Goal: Ask a question

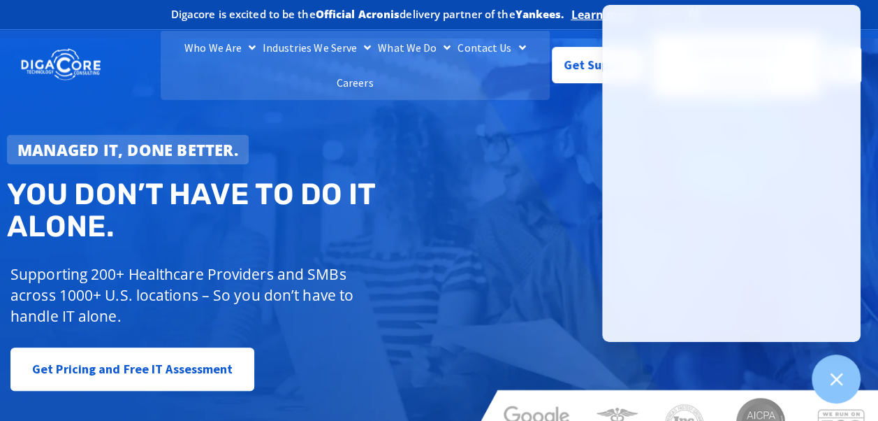
click at [506, 183] on div "Managed IT, done better. You don’t have to do IT alone. Supporting 200+ Healthc…" at bounding box center [439, 245] width 878 height 415
click at [843, 379] on icon at bounding box center [836, 379] width 18 height 18
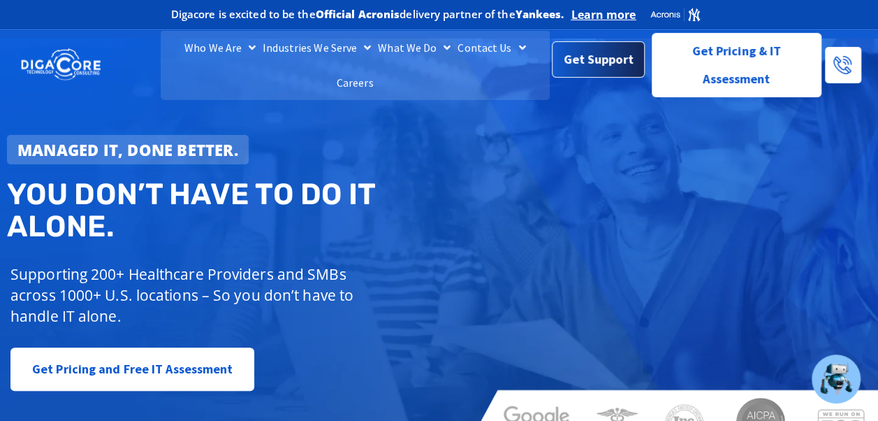
click at [601, 59] on span "Get Support" at bounding box center [599, 59] width 70 height 28
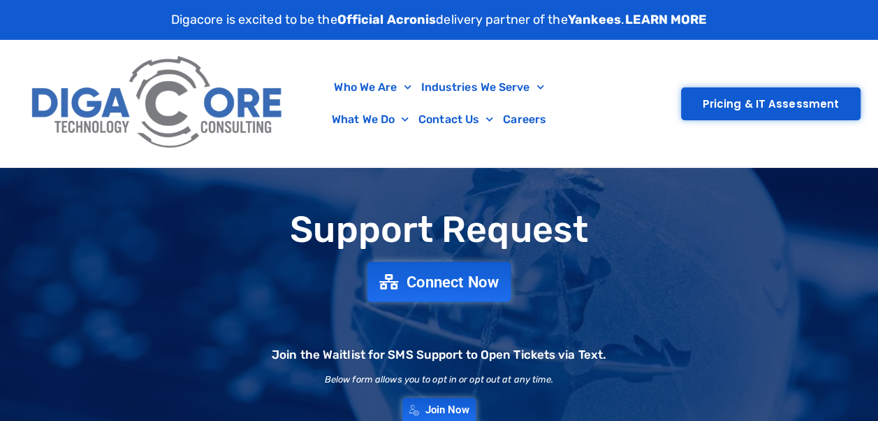
click at [491, 278] on span "Connect Now" at bounding box center [453, 281] width 92 height 15
